Goal: Obtain resource: Download file/media

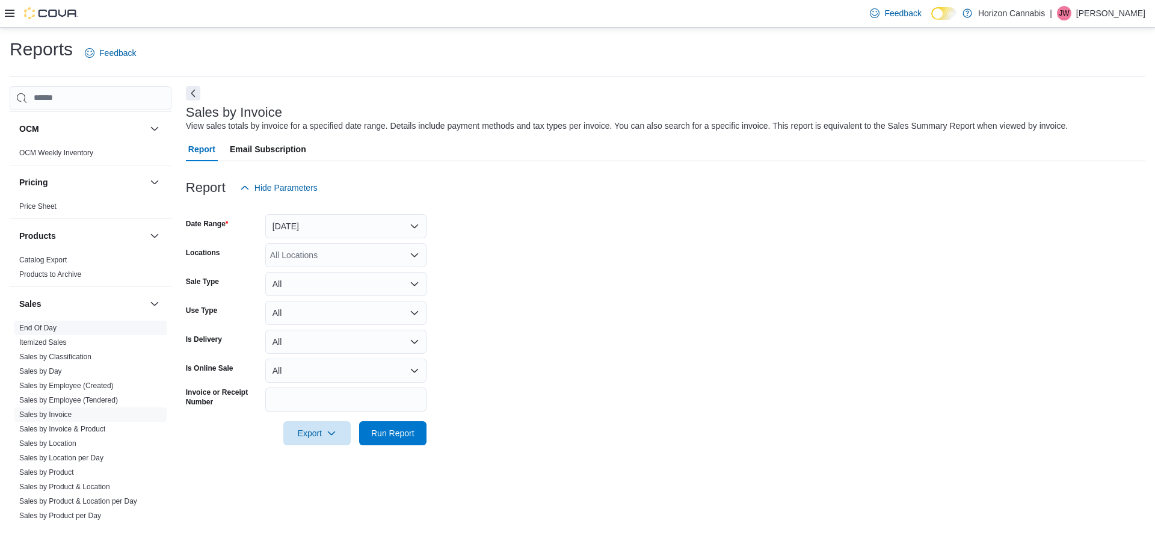
scroll to position [782, 0]
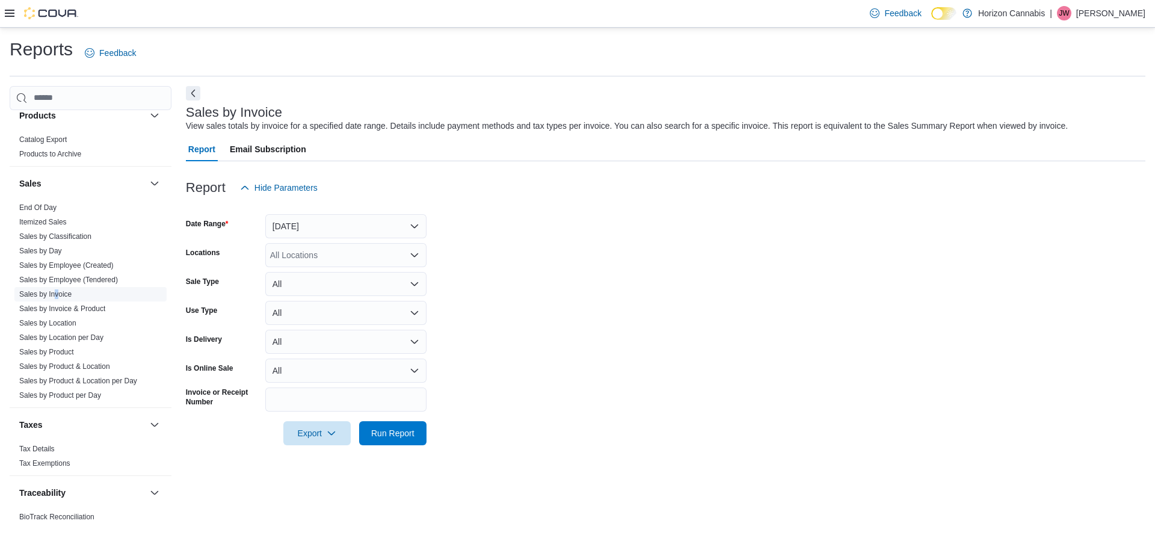
click at [57, 300] on span "Sales by Invoice" at bounding box center [90, 294] width 152 height 14
click at [41, 294] on link "Sales by Invoice" at bounding box center [45, 294] width 52 height 8
click at [338, 221] on button "[DATE]" at bounding box center [345, 226] width 161 height 24
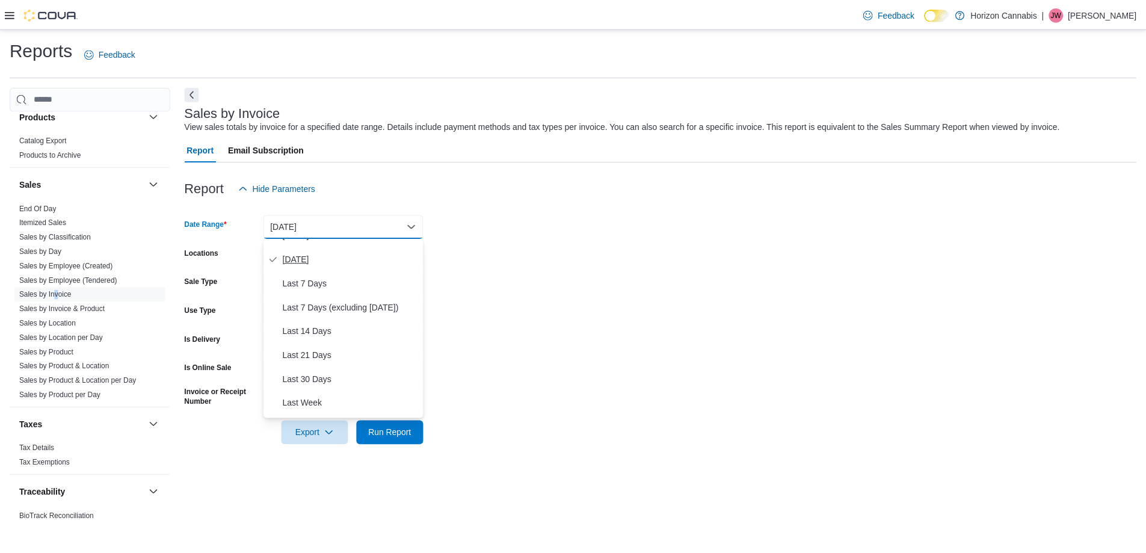
scroll to position [60, 0]
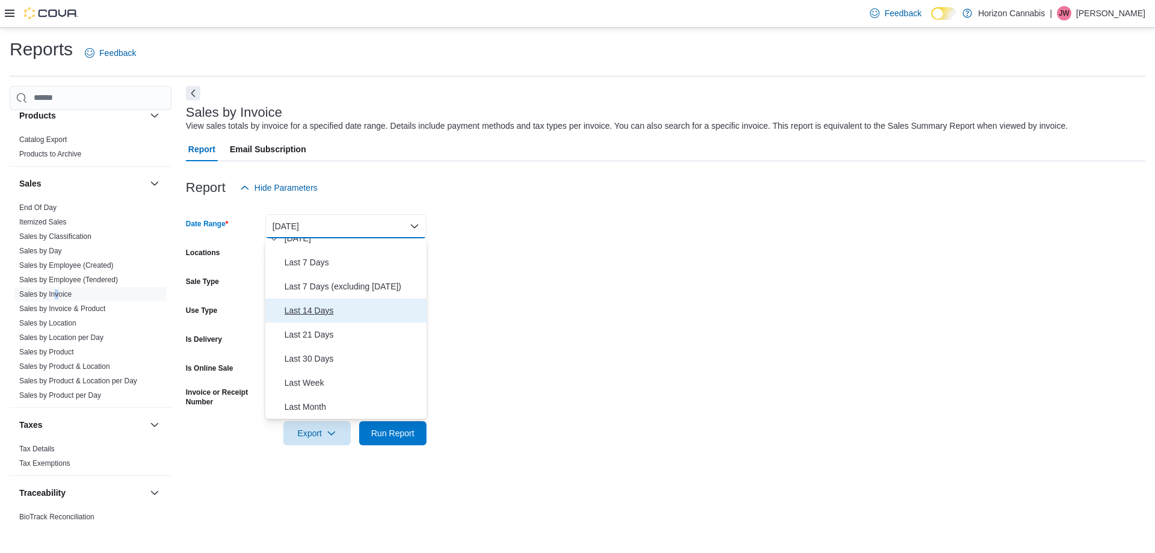
click at [317, 302] on button "Last 14 Days" at bounding box center [345, 310] width 161 height 24
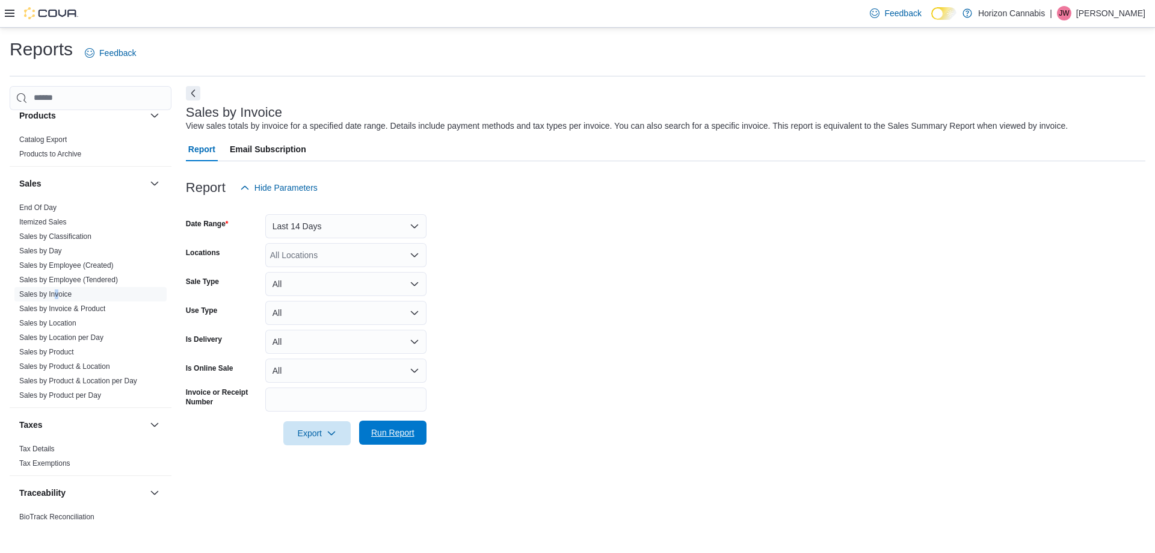
click at [396, 441] on span "Run Report" at bounding box center [392, 433] width 53 height 24
click at [344, 443] on button "Export" at bounding box center [312, 433] width 67 height 24
click at [324, 460] on span "Export to Excel" at bounding box center [314, 458] width 54 height 10
